Goal: Obtain resource: Obtain resource

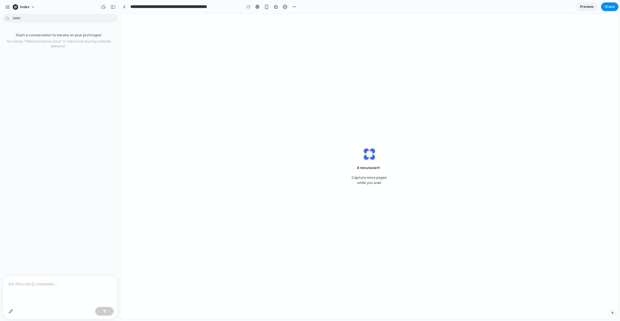
click at [197, 162] on div "8 minutes left Capture more pages while you wait" at bounding box center [369, 166] width 498 height 305
click at [124, 7] on div at bounding box center [124, 6] width 2 height 3
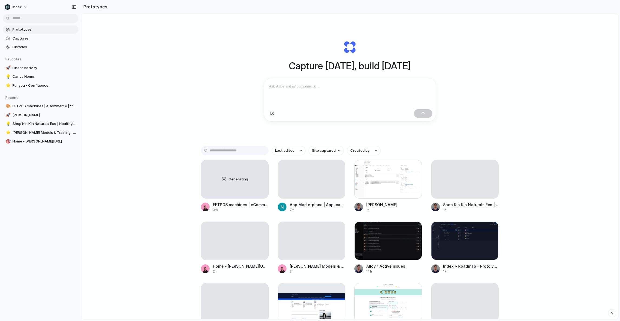
click at [171, 190] on div "Capture [DATE], build [DATE] Clone web app Clone screenshot Start from existing…" at bounding box center [349, 181] width 537 height 334
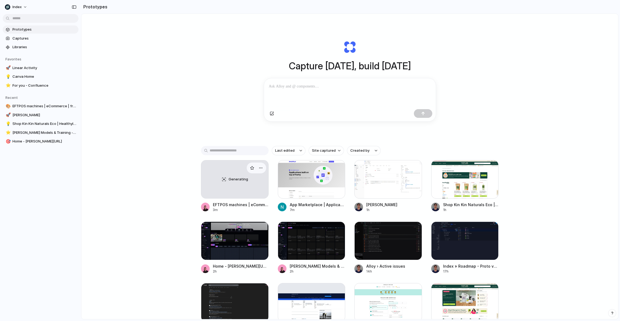
click at [233, 178] on div "Generating" at bounding box center [234, 179] width 67 height 38
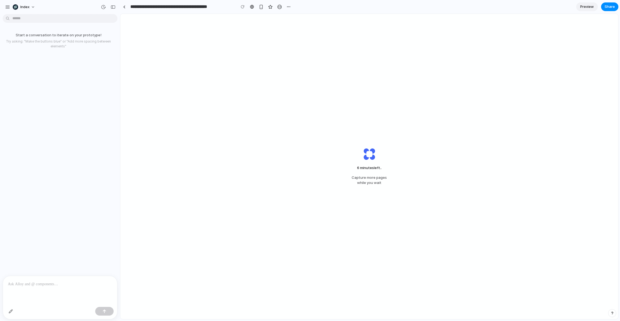
click at [367, 66] on div "6 minutes left .. Capture more pages while you wait" at bounding box center [369, 166] width 498 height 305
click at [126, 8] on link at bounding box center [124, 7] width 8 height 8
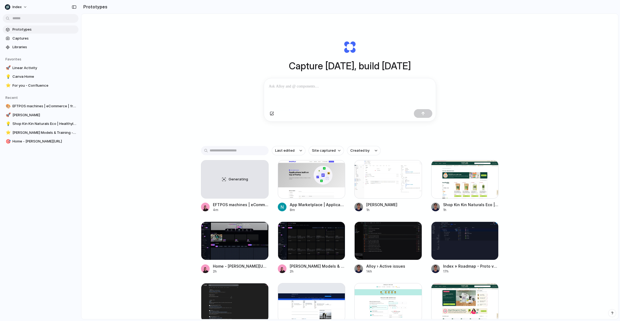
click at [152, 103] on div "Capture [DATE], build [DATE] Clone web app Clone screenshot Start from existing…" at bounding box center [349, 181] width 537 height 334
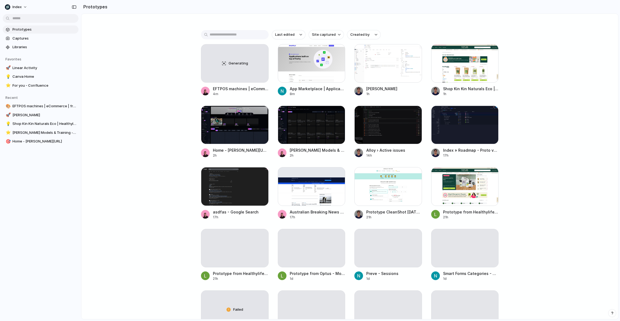
scroll to position [115, 0]
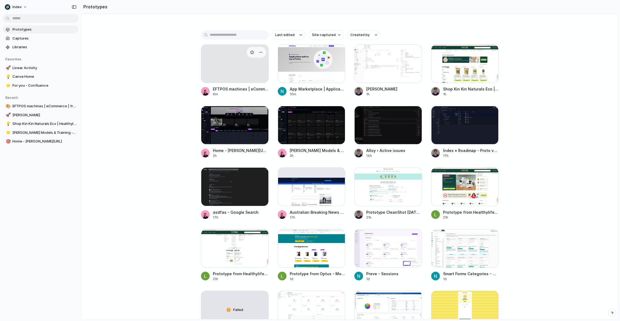
click at [219, 64] on div at bounding box center [235, 63] width 68 height 38
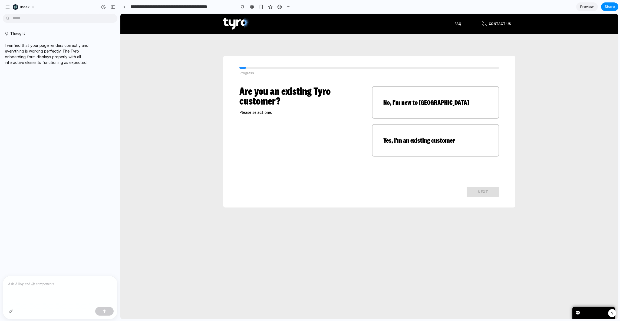
click at [53, 290] on div at bounding box center [60, 290] width 114 height 29
click at [48, 282] on p at bounding box center [60, 283] width 104 height 6
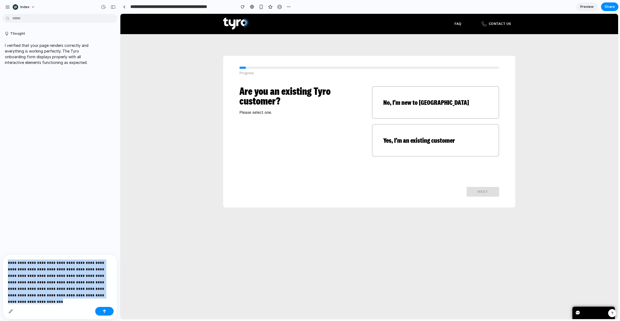
copy p "**********"
